Goal: Task Accomplishment & Management: Use online tool/utility

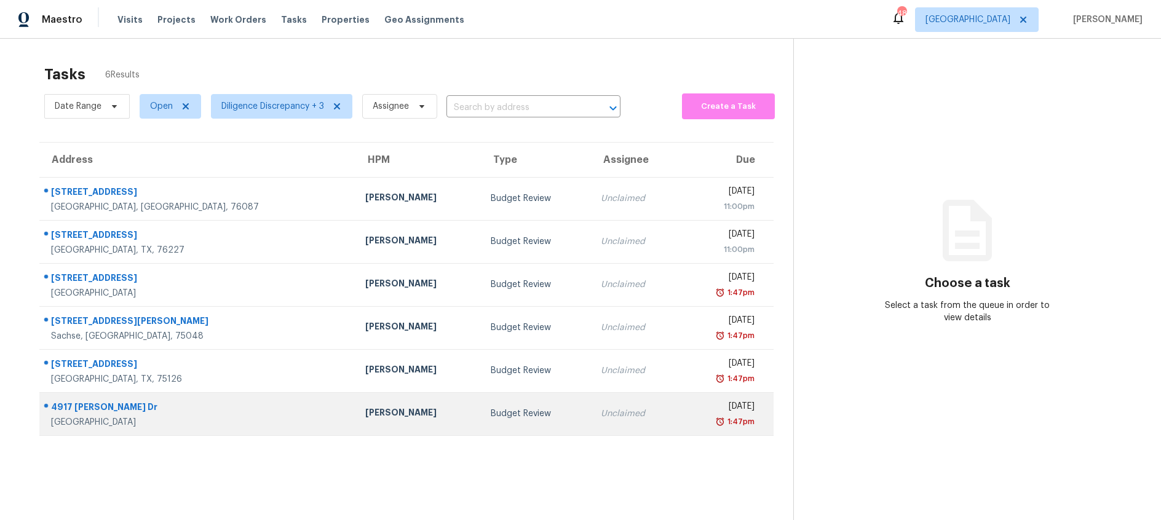
click at [601, 411] on div "Unclaimed" at bounding box center [635, 414] width 68 height 12
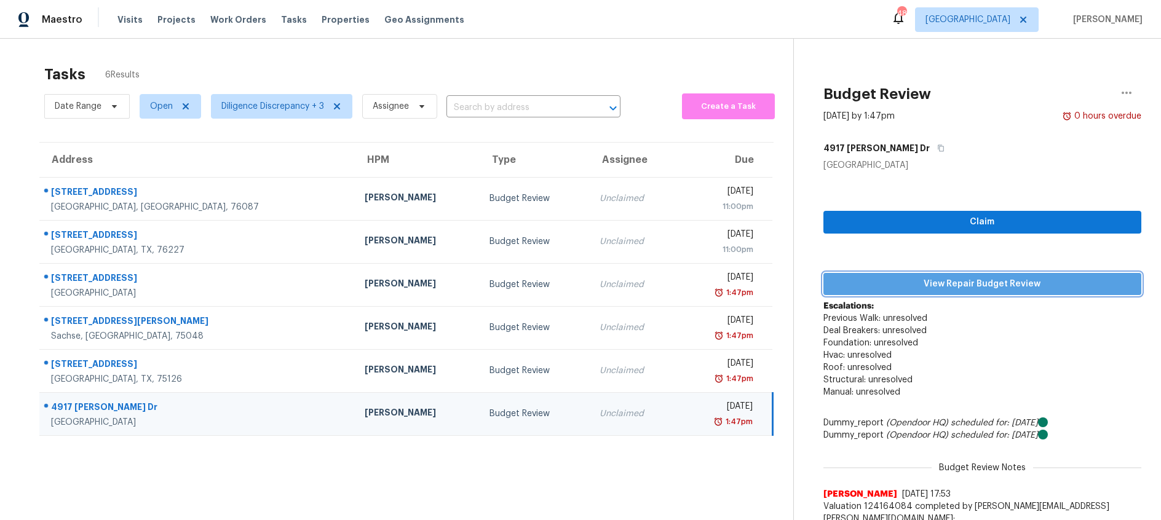
click at [979, 283] on span "View Repair Budget Review" at bounding box center [982, 284] width 298 height 15
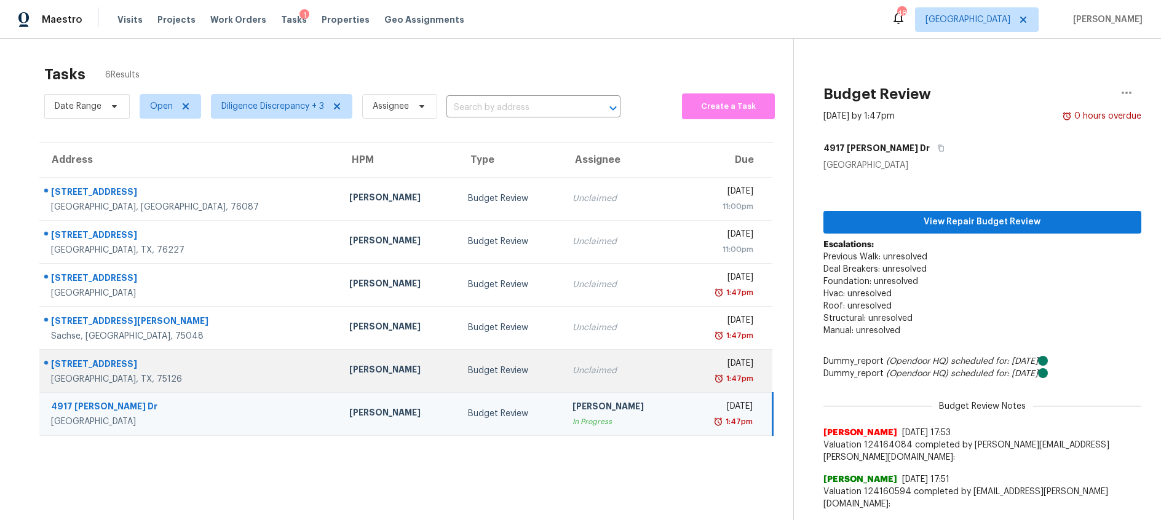
click at [573, 370] on div "Unclaimed" at bounding box center [623, 371] width 100 height 12
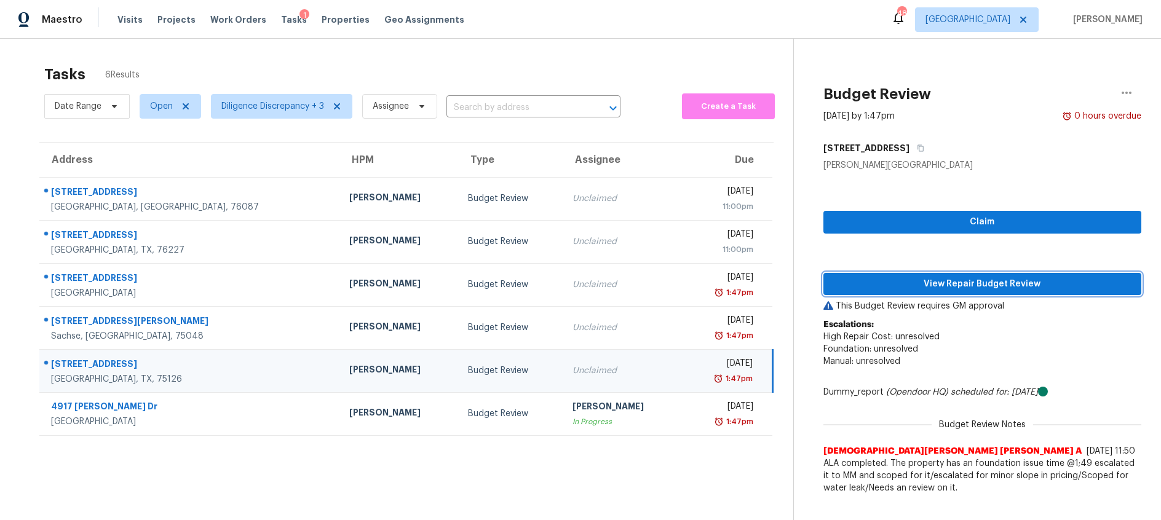
click at [942, 282] on span "View Repair Budget Review" at bounding box center [982, 284] width 298 height 15
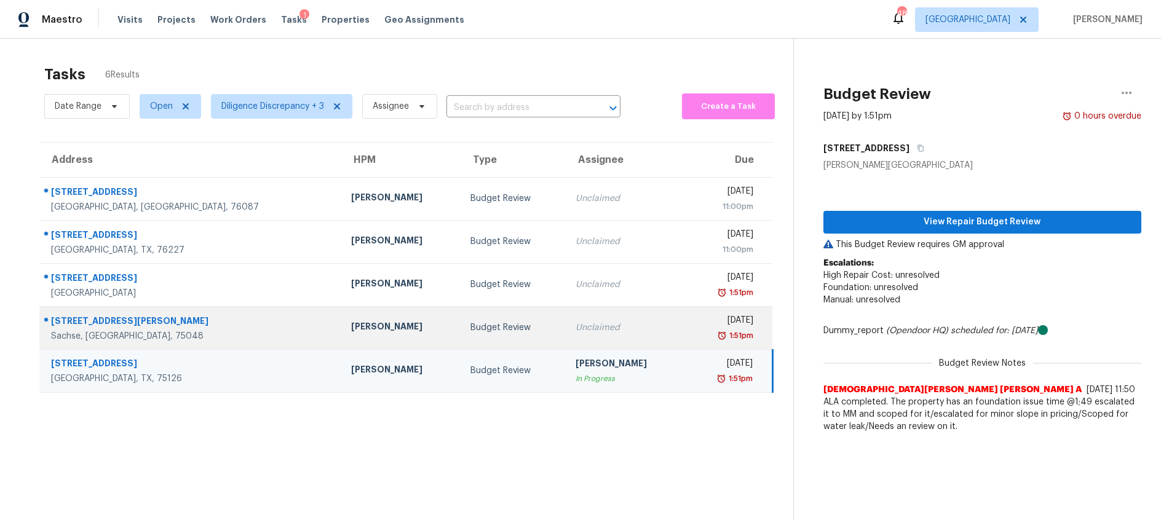
click at [566, 319] on td "Unclaimed" at bounding box center [626, 327] width 120 height 43
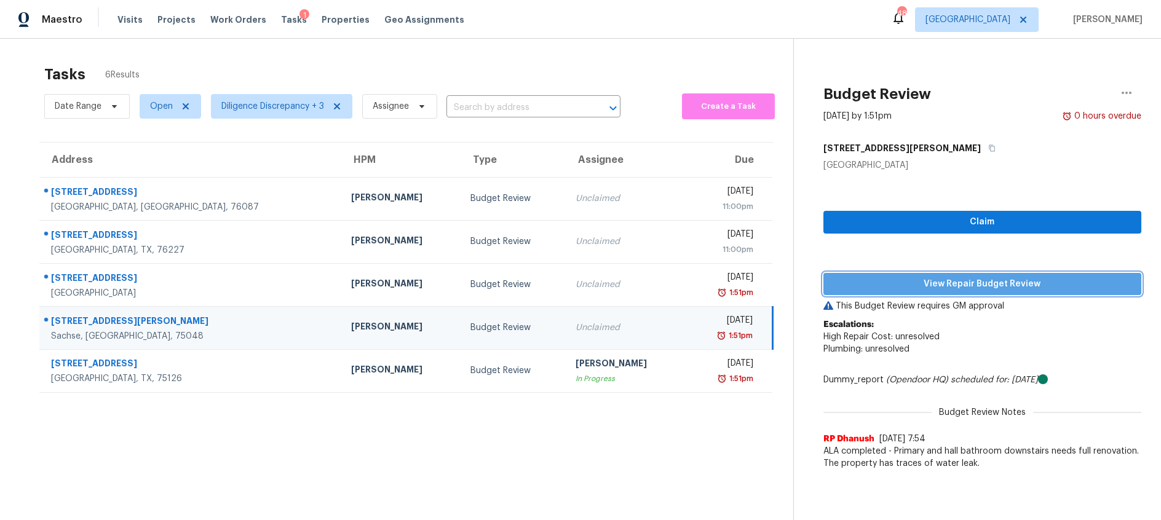
click at [952, 286] on span "View Repair Budget Review" at bounding box center [982, 284] width 298 height 15
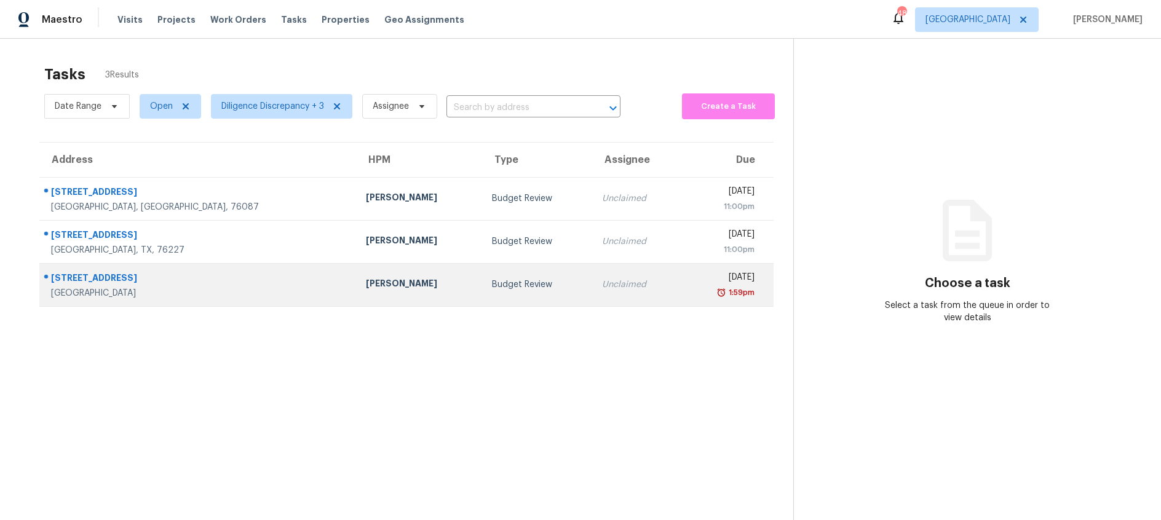
click at [492, 280] on div "Budget Review" at bounding box center [537, 285] width 91 height 12
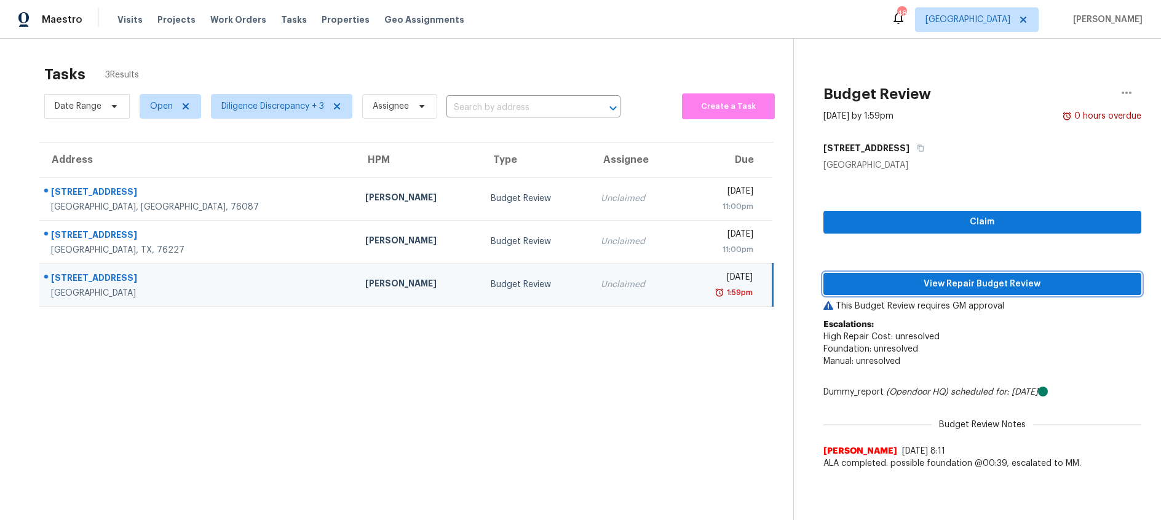
click at [934, 290] on span "View Repair Budget Review" at bounding box center [982, 284] width 298 height 15
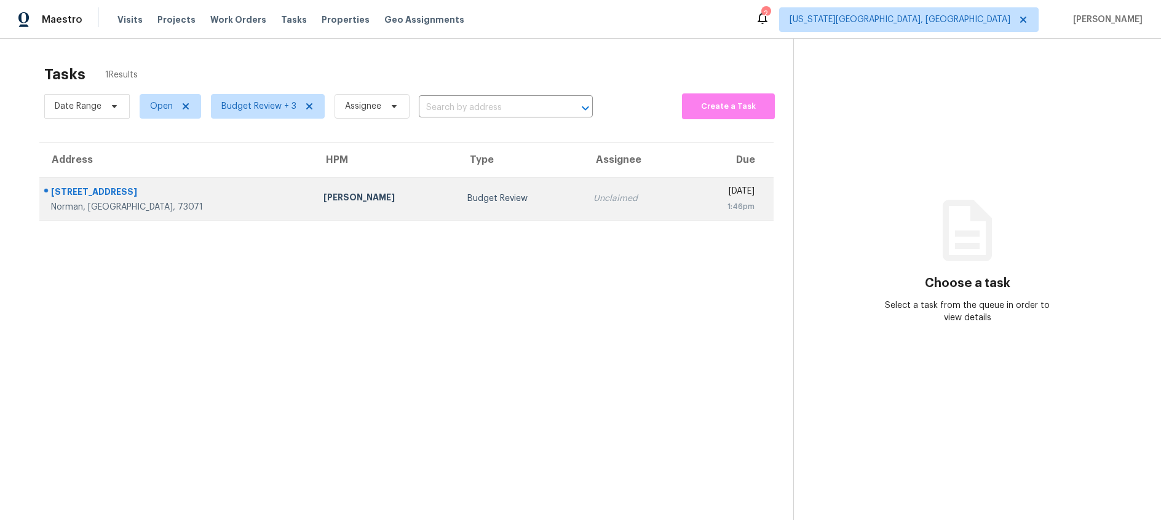
click at [458, 208] on td "Budget Review" at bounding box center [521, 198] width 127 height 43
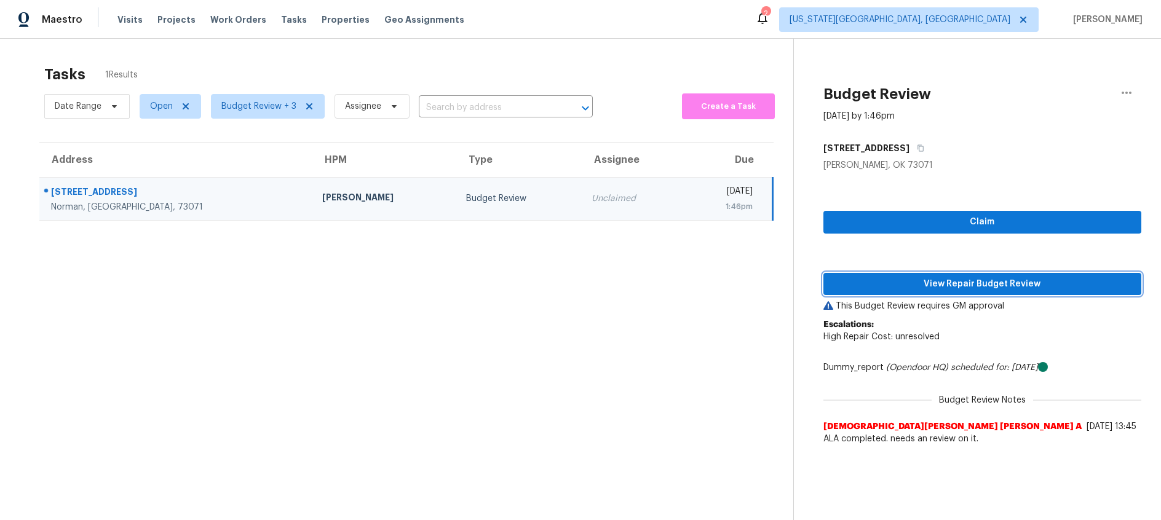
click at [889, 288] on span "View Repair Budget Review" at bounding box center [982, 284] width 298 height 15
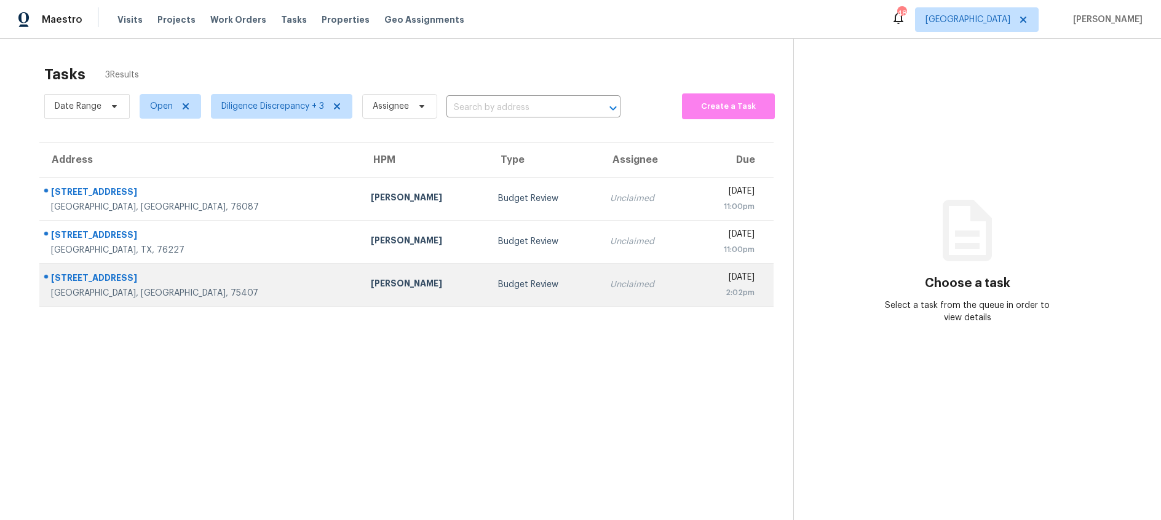
click at [498, 286] on div "Budget Review" at bounding box center [544, 285] width 92 height 12
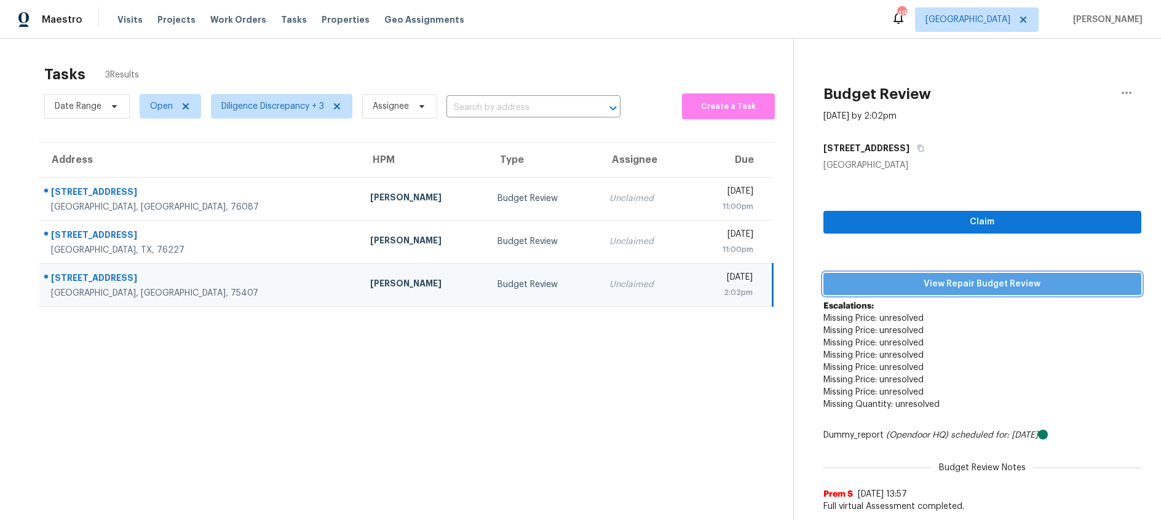
click at [952, 289] on span "View Repair Budget Review" at bounding box center [982, 284] width 298 height 15
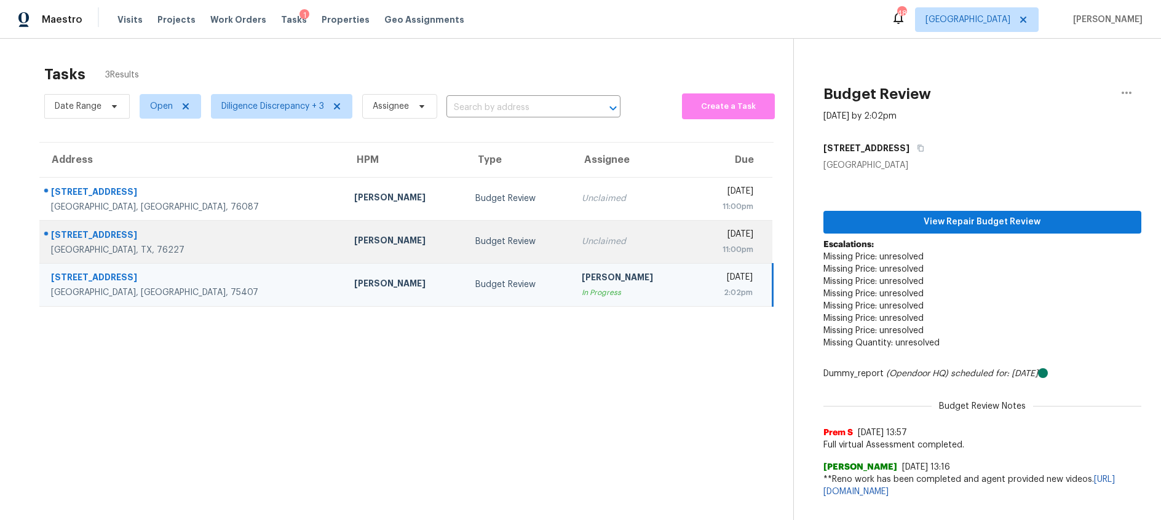
click at [475, 244] on div "Budget Review" at bounding box center [518, 242] width 87 height 12
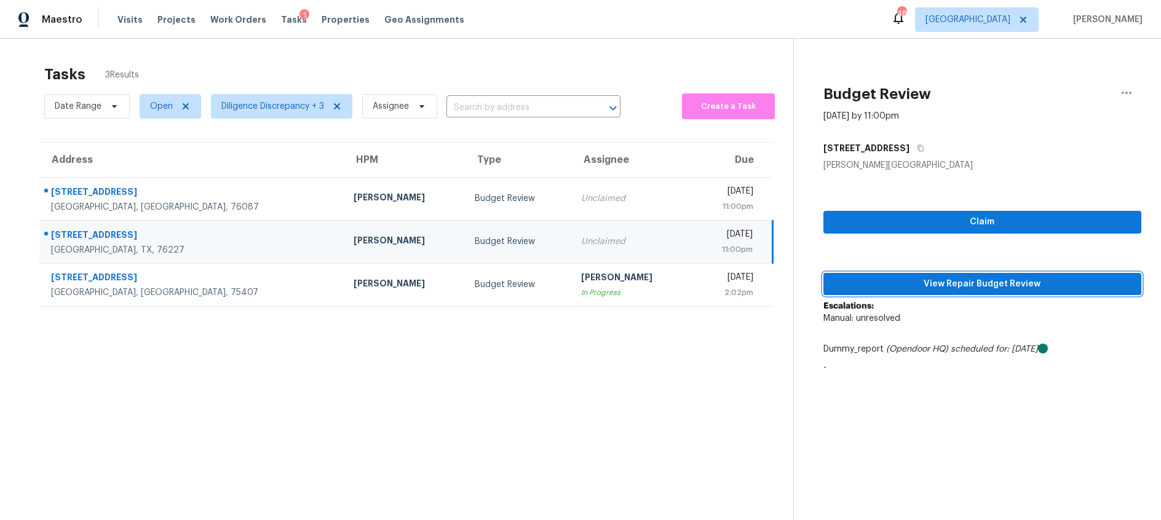
click at [885, 289] on span "View Repair Budget Review" at bounding box center [982, 284] width 298 height 15
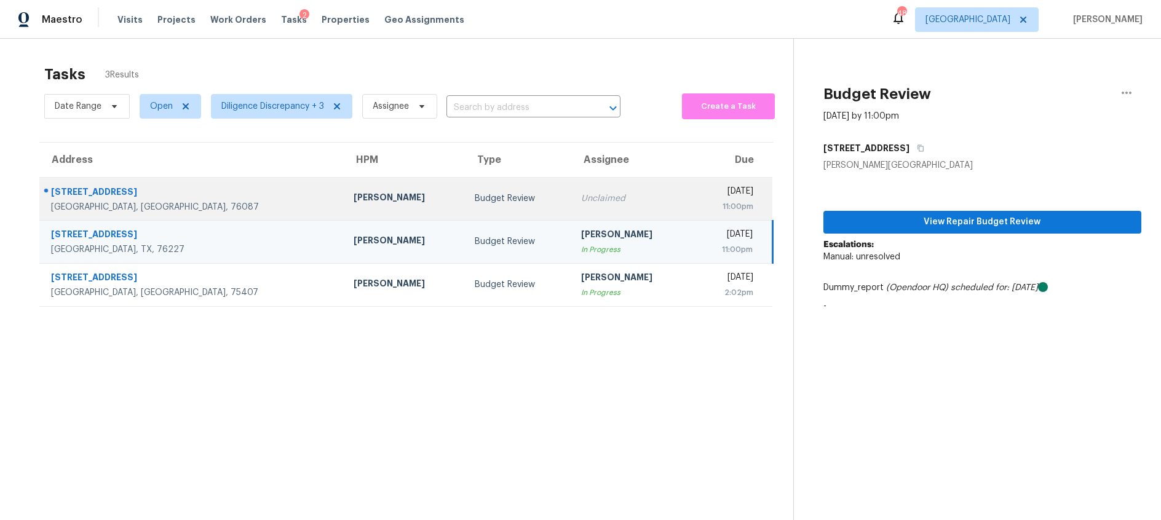
click at [465, 205] on td "Budget Review" at bounding box center [518, 198] width 106 height 43
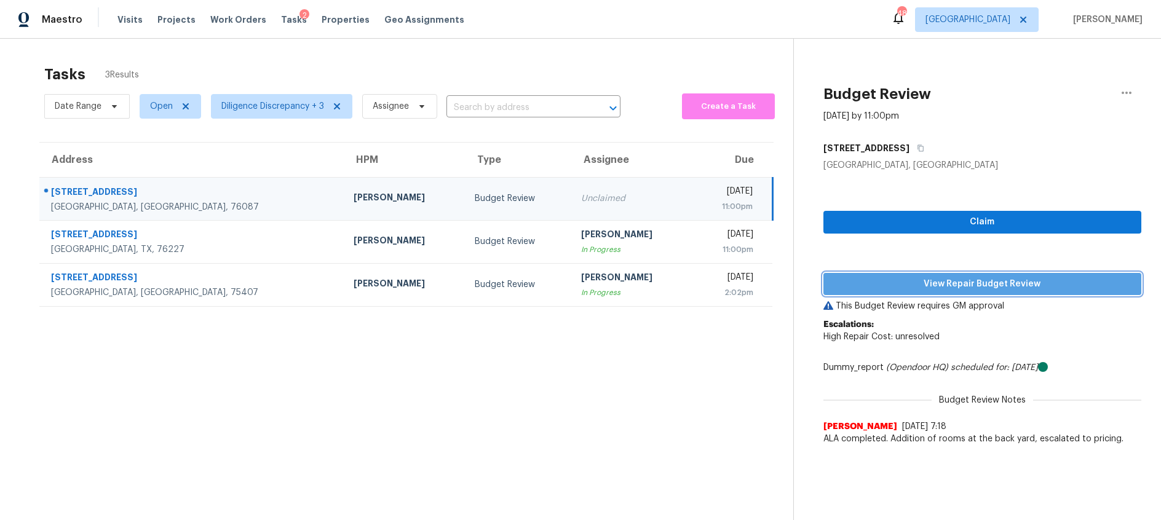
click at [842, 288] on span "View Repair Budget Review" at bounding box center [982, 284] width 298 height 15
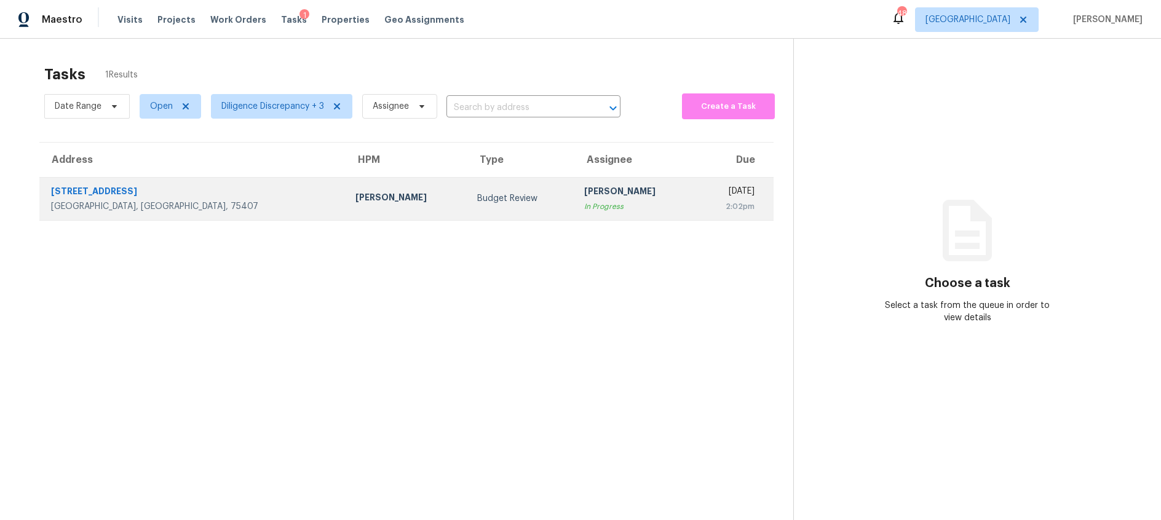
click at [196, 197] on div "[STREET_ADDRESS]" at bounding box center [193, 192] width 285 height 15
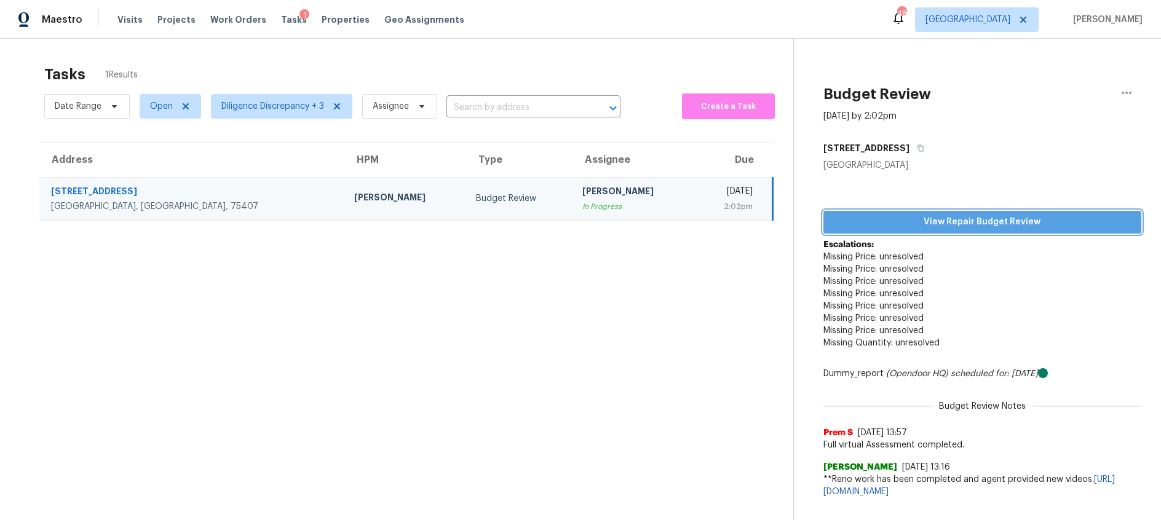
click at [913, 223] on span "View Repair Budget Review" at bounding box center [982, 222] width 298 height 15
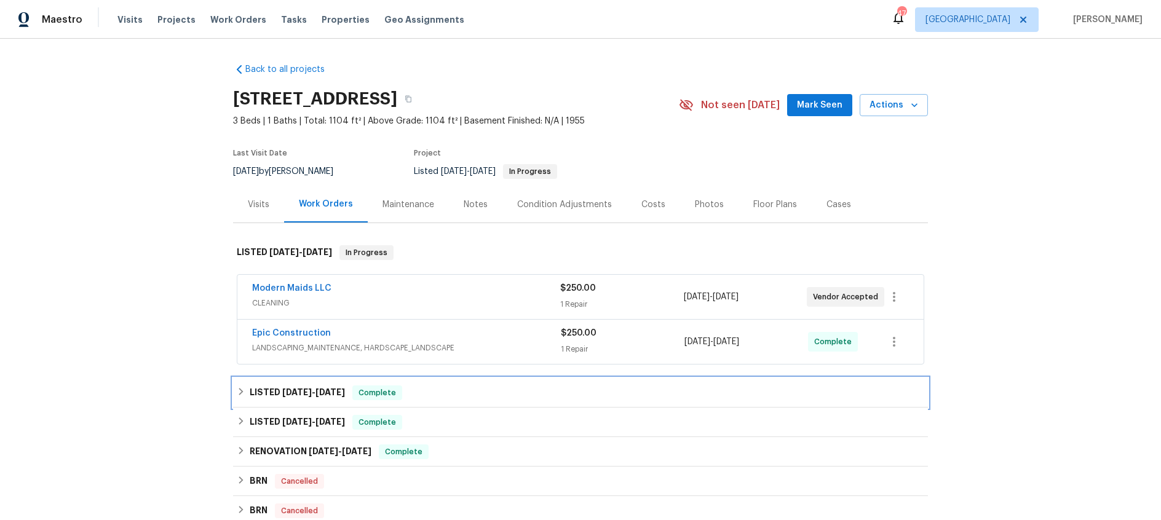
click at [330, 388] on span "[DATE]" at bounding box center [331, 392] width 30 height 9
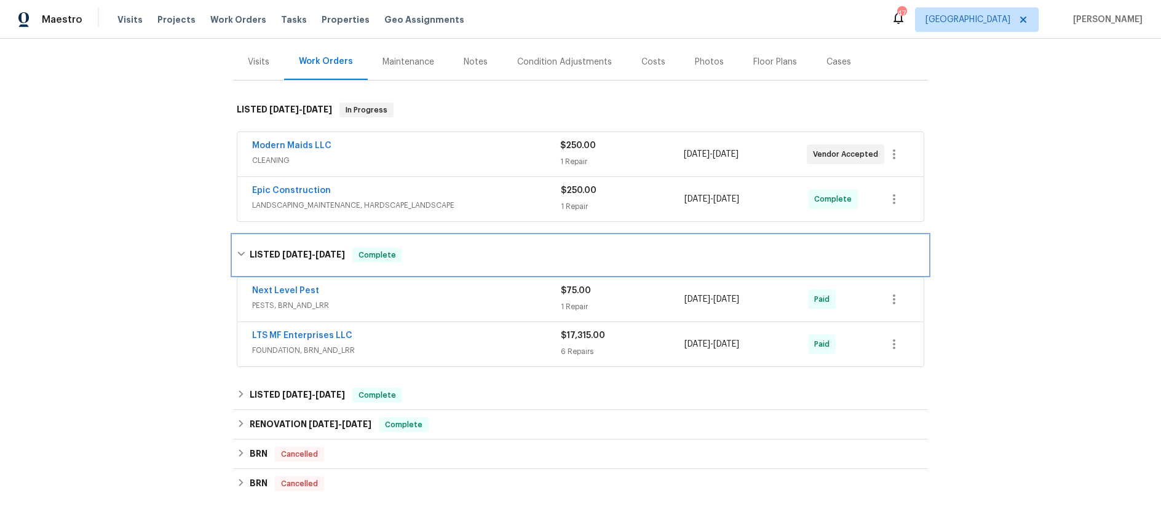
scroll to position [145, 0]
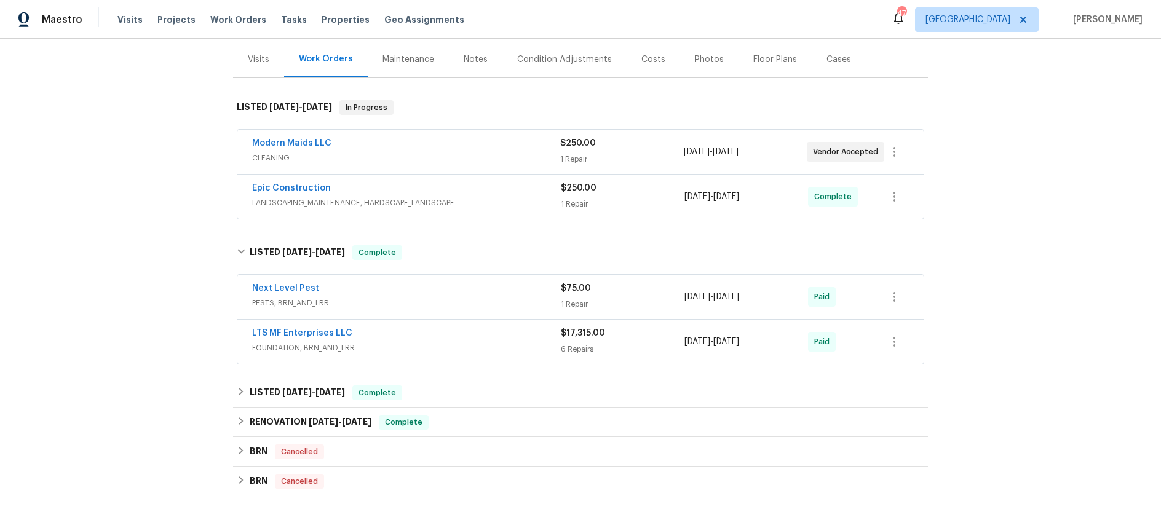
click at [440, 337] on div "LTS MF Enterprises LLC" at bounding box center [406, 334] width 309 height 15
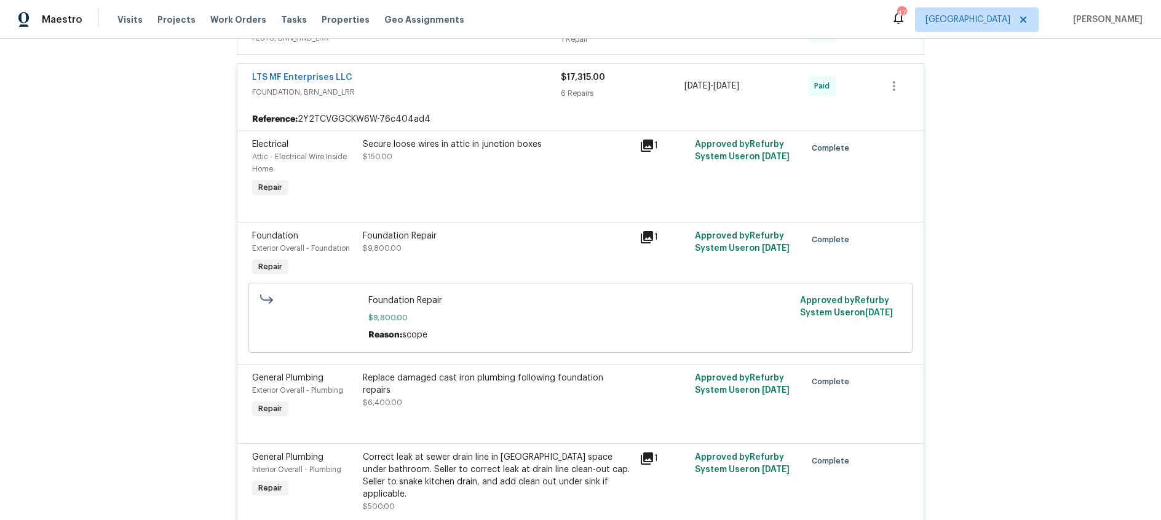
scroll to position [469, 0]
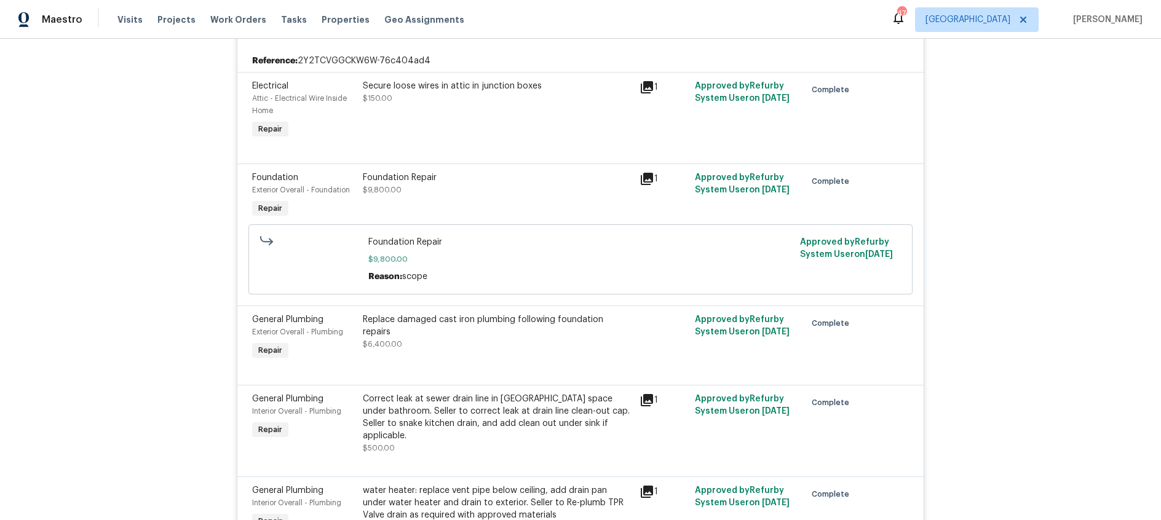
click at [646, 177] on icon at bounding box center [647, 179] width 12 height 12
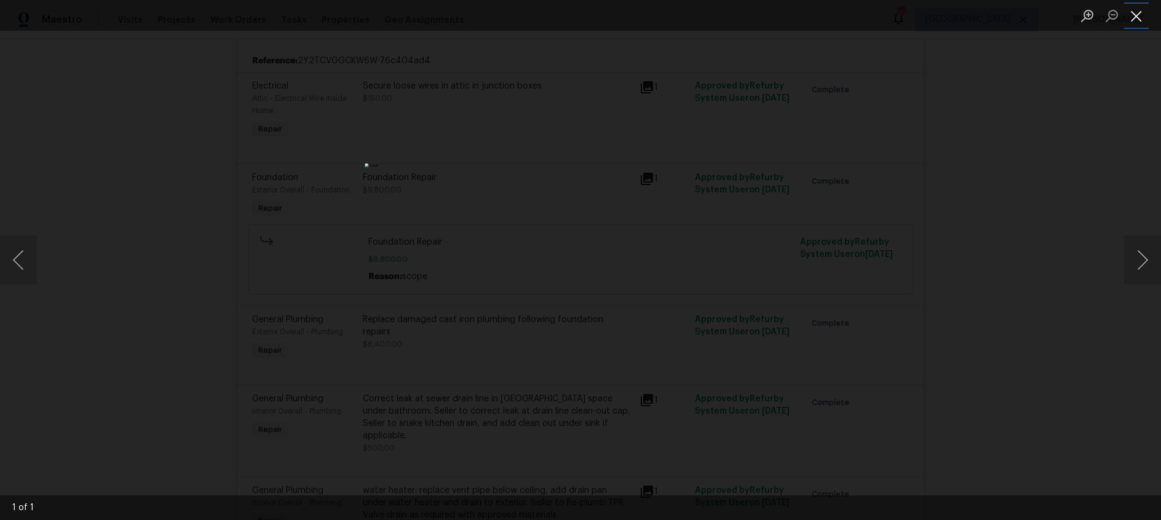
click at [1143, 17] on button "Close lightbox" at bounding box center [1136, 16] width 25 height 22
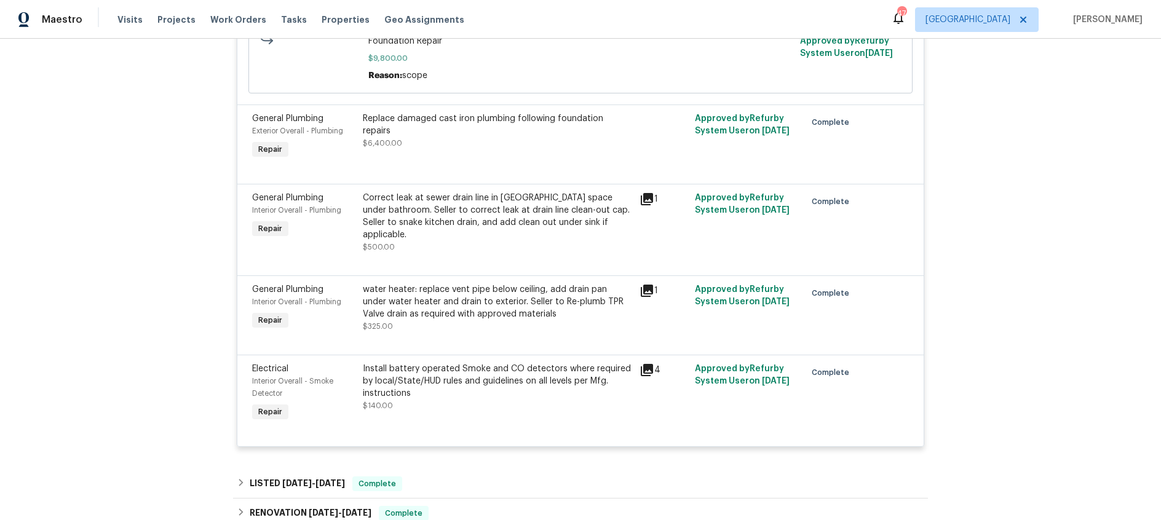
scroll to position [566, 0]
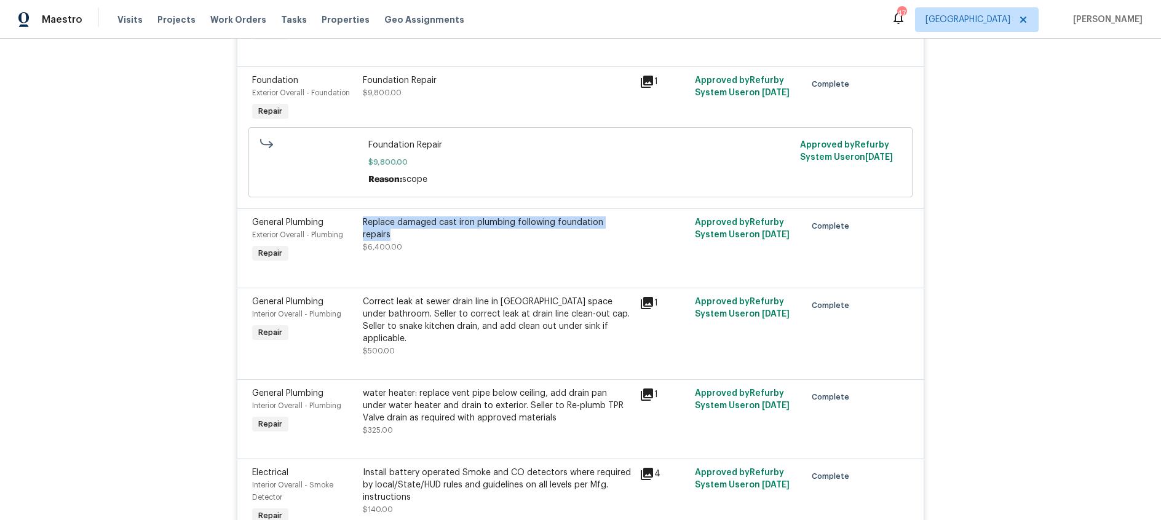
drag, startPoint x: 360, startPoint y: 221, endPoint x: 631, endPoint y: 224, distance: 270.6
click at [631, 224] on div "Replace damaged cast iron plumbing following foundation repairs $6,400.00" at bounding box center [497, 241] width 277 height 57
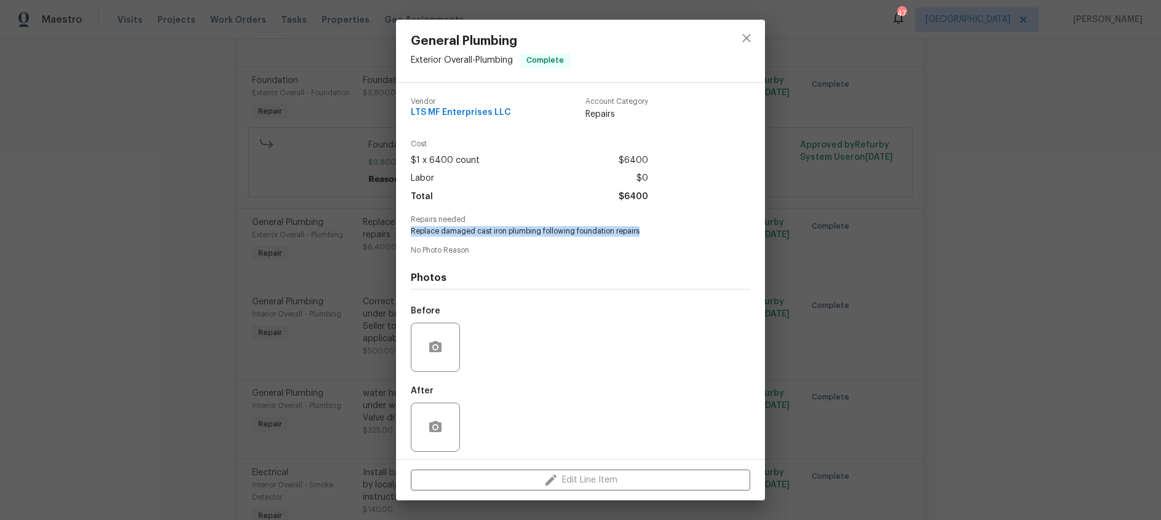
drag, startPoint x: 408, startPoint y: 231, endPoint x: 643, endPoint y: 234, distance: 234.4
click at [643, 234] on div "Vendor LTS MF Enterprises LLC Account Category Repairs Cost $1 x 6400 count $64…" at bounding box center [580, 271] width 369 height 376
copy span "Replace damaged cast iron plumbing following foundation repairs"
click at [747, 39] on icon "close" at bounding box center [746, 38] width 15 height 15
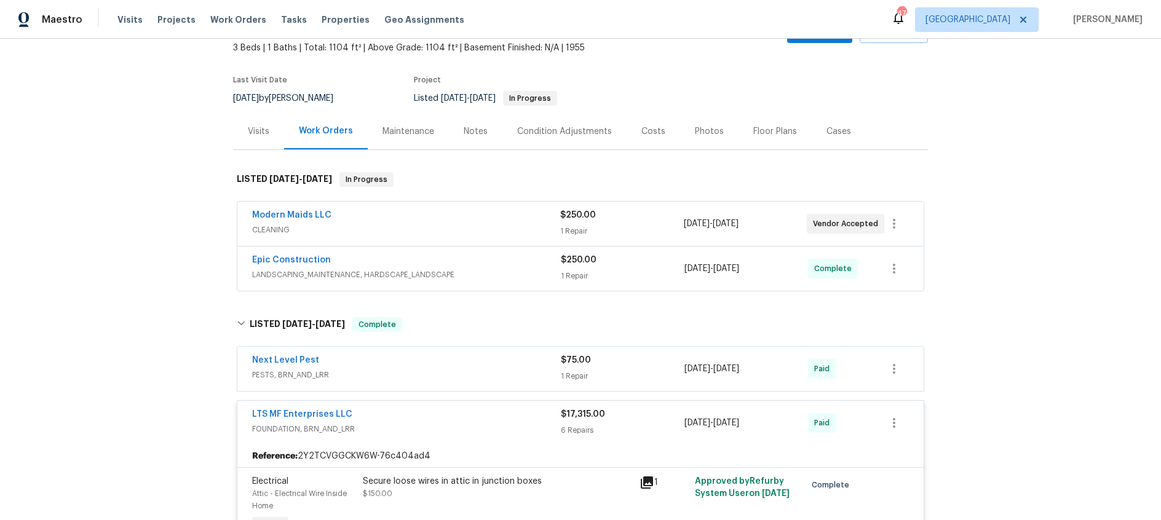
scroll to position [0, 0]
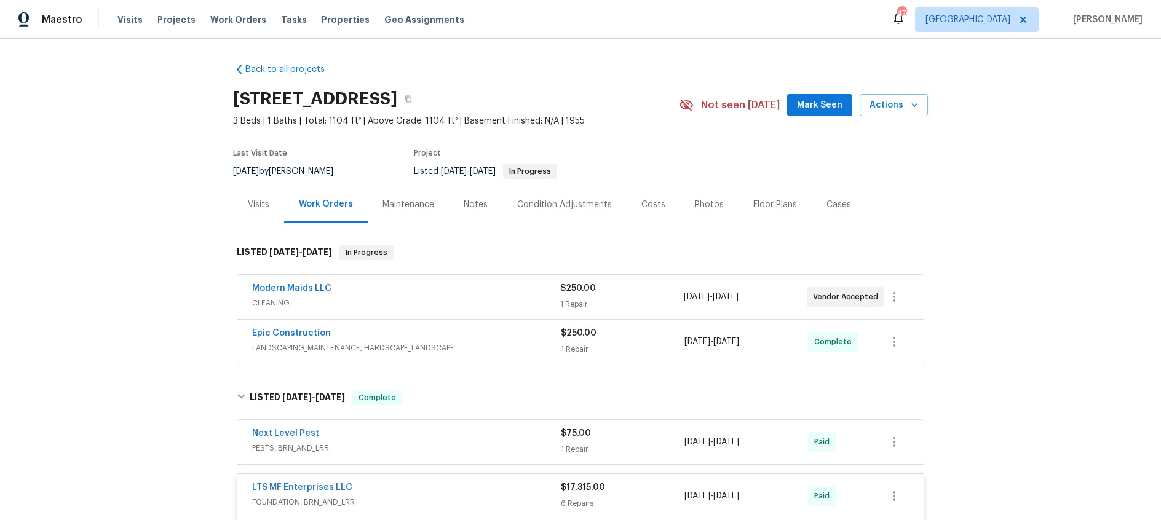
click at [256, 204] on div "Visits" at bounding box center [259, 205] width 22 height 12
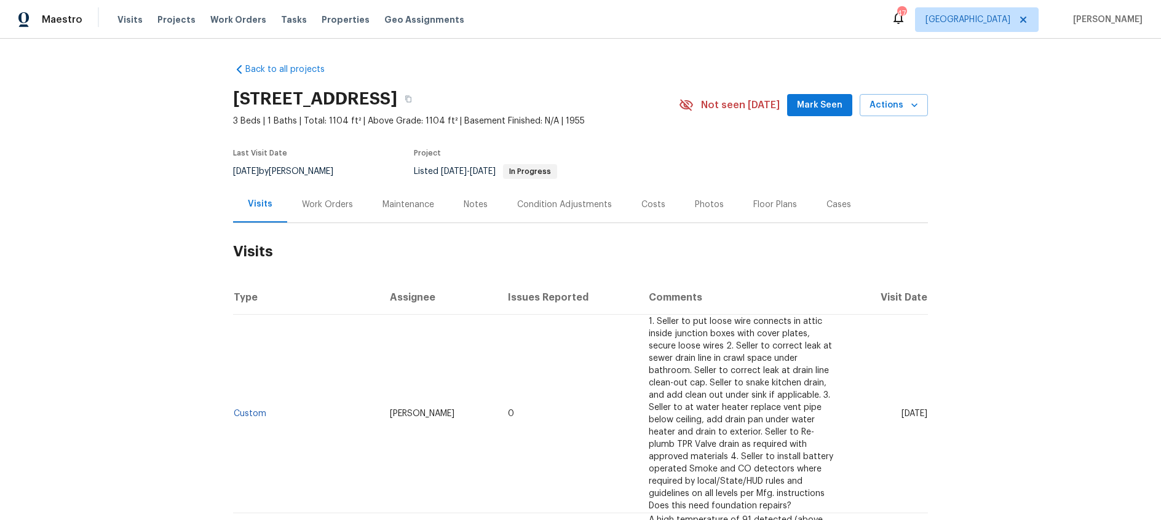
click at [313, 207] on div "Work Orders" at bounding box center [327, 205] width 51 height 12
